Goal: Navigation & Orientation: Go to known website

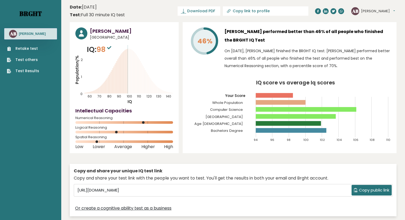
click at [32, 13] on link "Brght" at bounding box center [30, 13] width 22 height 9
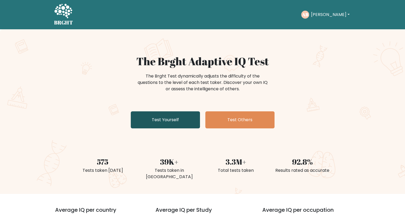
click at [173, 118] on link "Test Yourself" at bounding box center [165, 119] width 69 height 17
